Goal: Find specific page/section: Find specific page/section

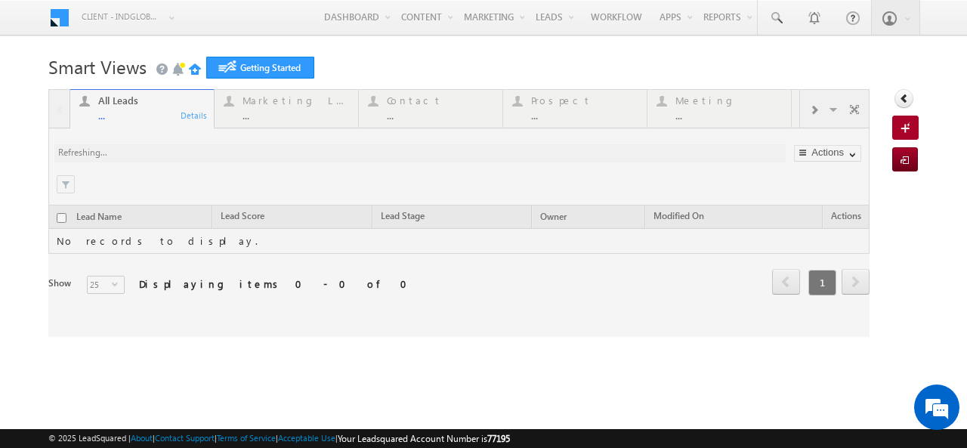
click at [0, 0] on link "Reports Home" at bounding box center [0, 0] width 0 height 0
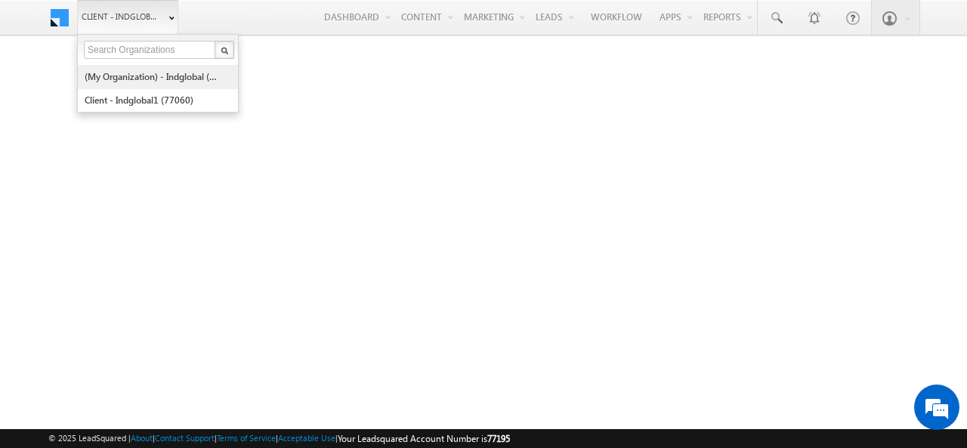
click at [125, 76] on link "(My Organization) - indglobal (48060)" at bounding box center [153, 76] width 138 height 23
